Goal: Entertainment & Leisure: Browse casually

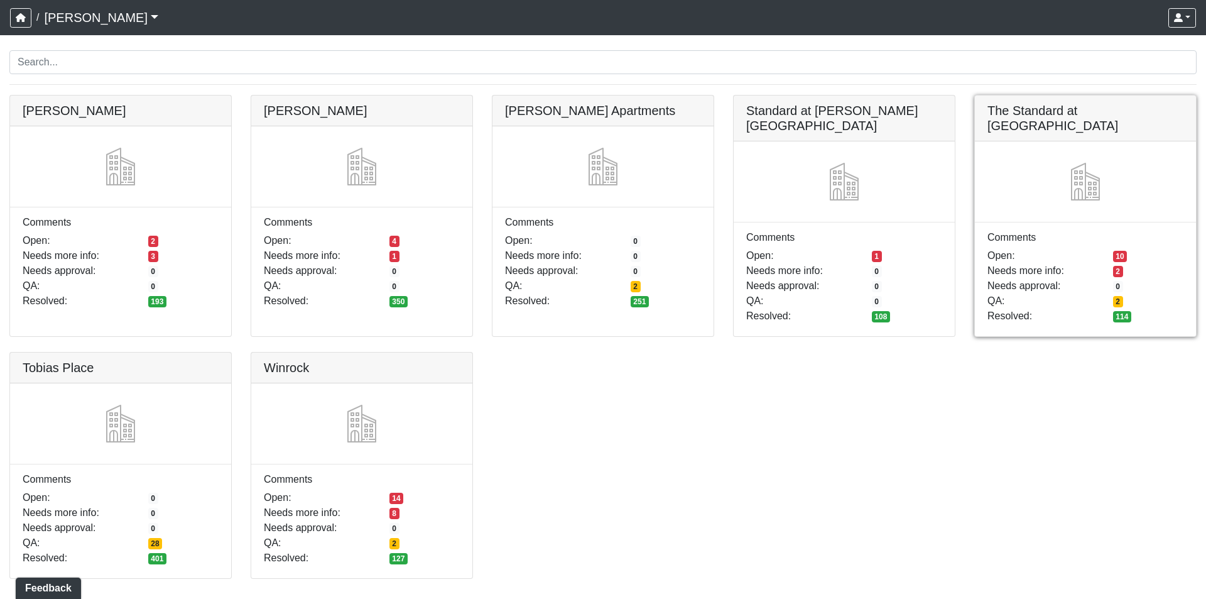
click at [1045, 95] on link at bounding box center [1085, 95] width 221 height 0
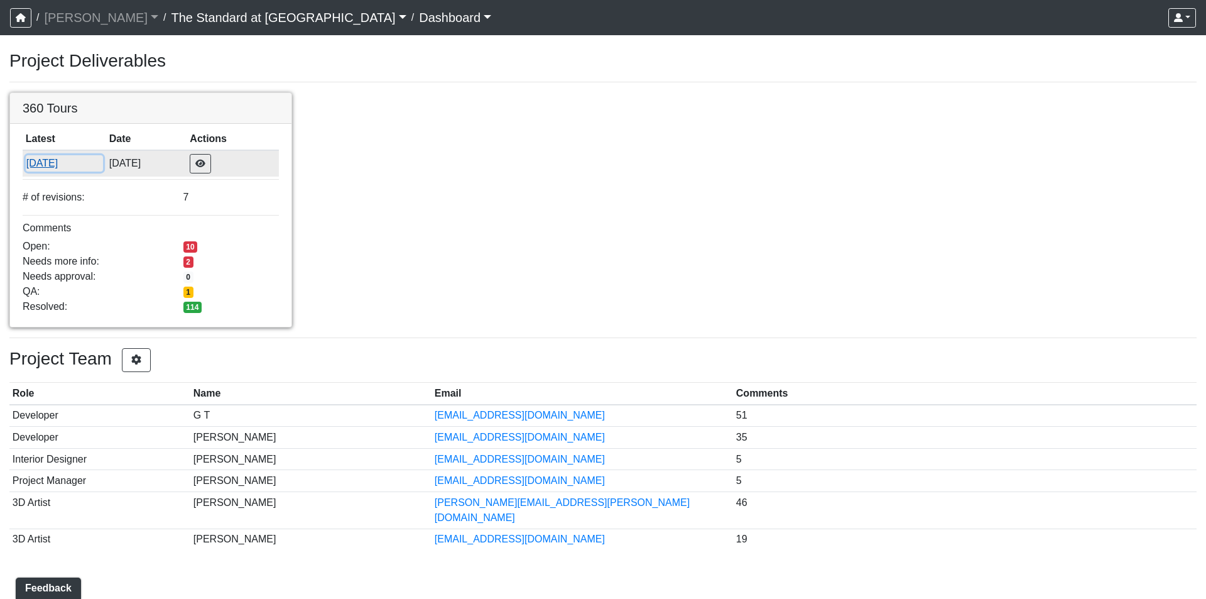
click at [58, 158] on button "[DATE]" at bounding box center [64, 163] width 77 height 16
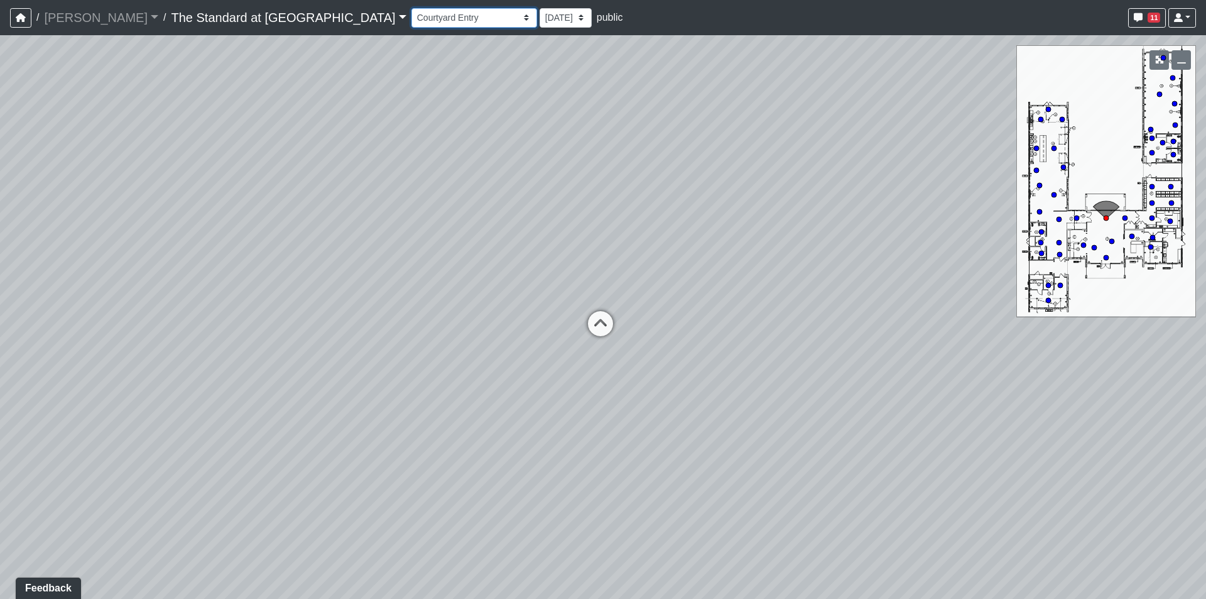
click at [411, 16] on select "Courtyard Entry Fireplace Kitchen Kitchen Corner Kitchen Island Pool Table Seat…" at bounding box center [474, 17] width 126 height 19
click at [411, 8] on select "Courtyard Entry Fireplace Kitchen Kitchen Corner Kitchen Island Pool Table Seat…" at bounding box center [474, 17] width 126 height 19
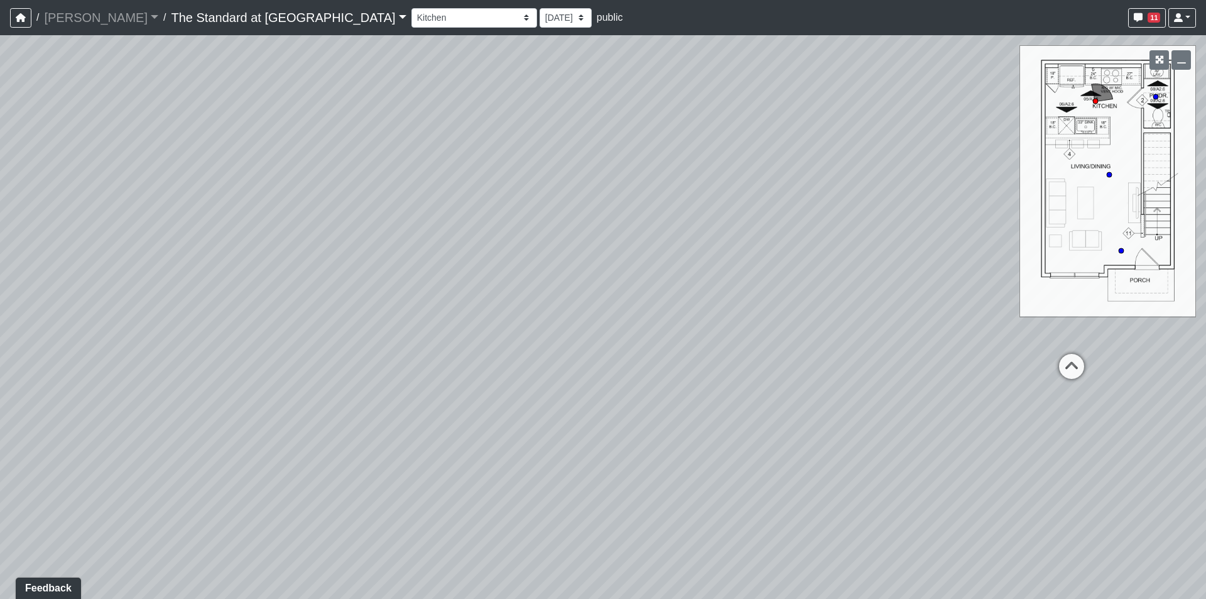
drag, startPoint x: 403, startPoint y: 308, endPoint x: 957, endPoint y: 242, distance: 557.2
click at [930, 242] on div "Loading... Conference Entry Loading... Mailroom - Counter Loading... Co-Work - …" at bounding box center [603, 316] width 1206 height 563
drag, startPoint x: 399, startPoint y: 303, endPoint x: 1136, endPoint y: 273, distance: 737.4
click at [1125, 275] on div "Loading... Conference Entry Loading... Mailroom - Counter Loading... Co-Work - …" at bounding box center [603, 316] width 1206 height 563
click at [1155, 94] on circle at bounding box center [1155, 96] width 5 height 5
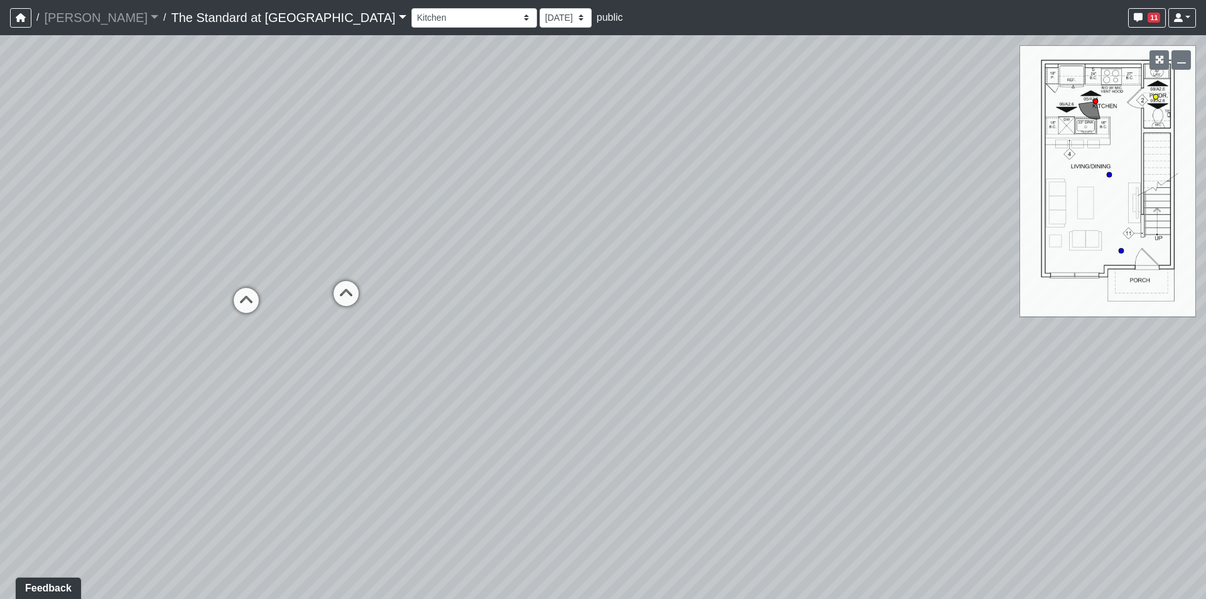
select select "m6xaZQxUPKSFMPqx92MR7a"
drag, startPoint x: 498, startPoint y: 245, endPoint x: 773, endPoint y: 48, distance: 337.6
click at [773, 48] on div "Loading... Conference Entry Loading... Mailroom - Counter Loading... Co-Work - …" at bounding box center [603, 316] width 1206 height 563
